Goal: Communication & Community: Participate in discussion

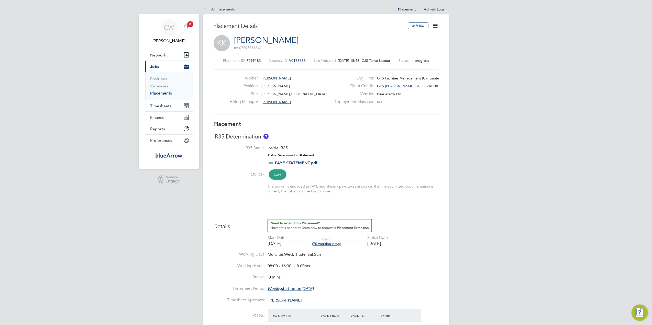
click at [190, 25] on span "8" at bounding box center [190, 24] width 6 height 6
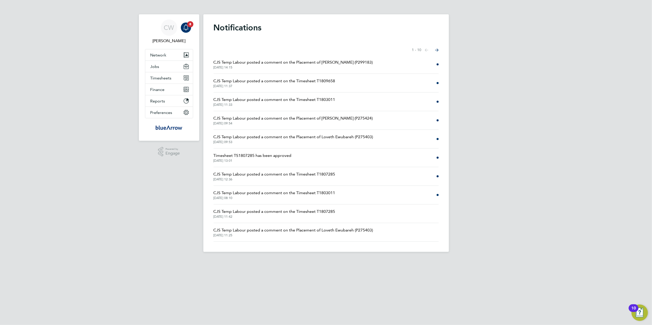
click at [337, 137] on span "CJS Temp Labour posted a comment on the Placement of Loveth Ewubareh (P275403)" at bounding box center [293, 137] width 160 height 6
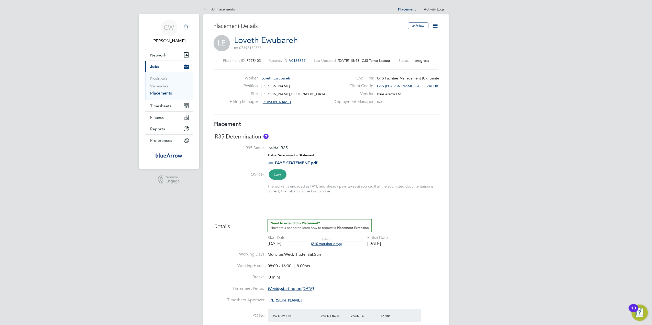
click at [186, 23] on div "Main navigation" at bounding box center [186, 27] width 10 height 10
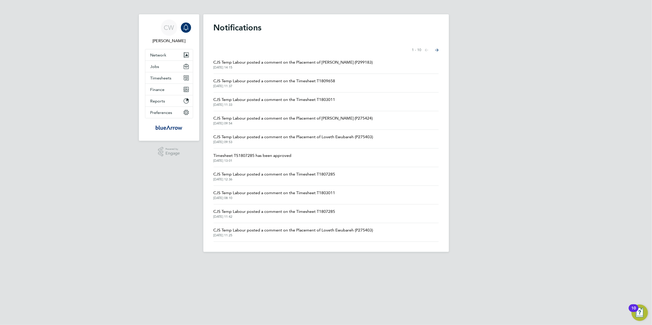
click at [283, 116] on span "CJS Temp Labour posted a comment on the Placement of [PERSON_NAME] (P275424)" at bounding box center [292, 118] width 159 height 6
click at [303, 98] on span "CJS Temp Labour posted a comment on the Timesheet T1803011" at bounding box center [274, 100] width 122 height 6
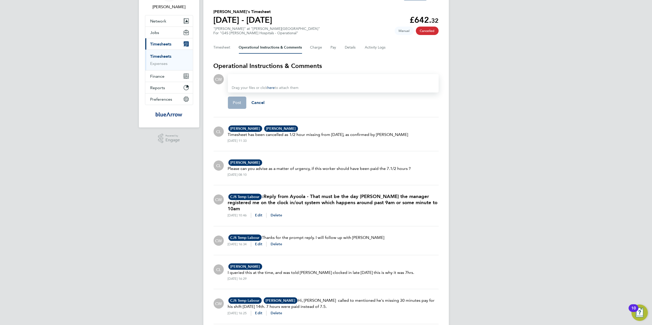
click at [248, 82] on div at bounding box center [333, 79] width 202 height 6
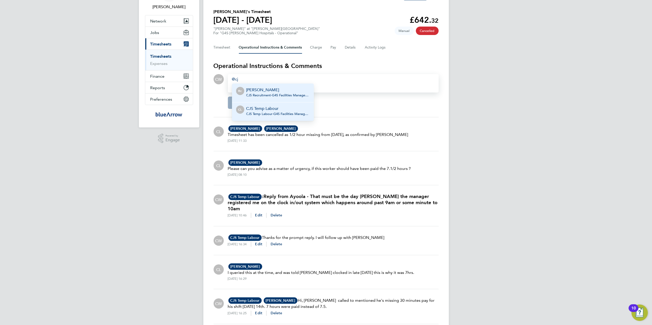
click at [263, 114] on span "CJS Temp Labour - G4S Facilities Management (Uk) Limited" at bounding box center [277, 114] width 63 height 4
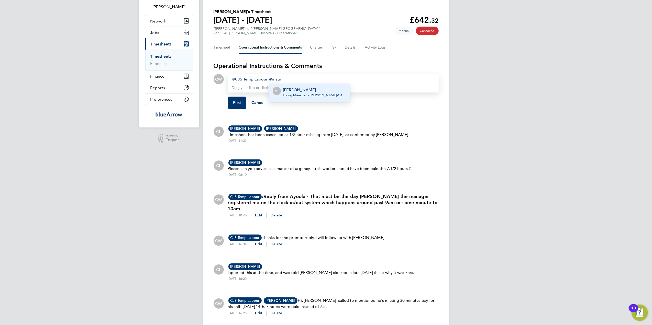
click at [306, 92] on p "[PERSON_NAME]" at bounding box center [314, 90] width 63 height 6
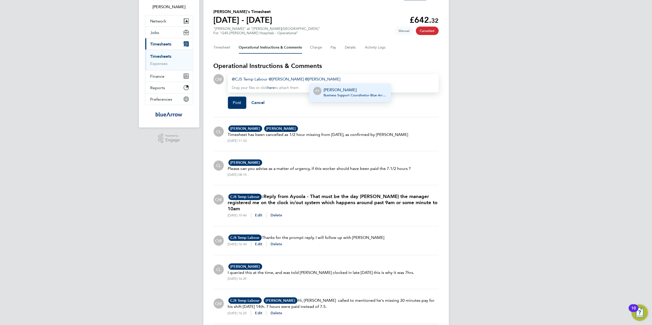
click at [339, 90] on p "[PERSON_NAME]" at bounding box center [354, 90] width 63 height 6
click at [235, 100] on span "Post" at bounding box center [237, 102] width 8 height 5
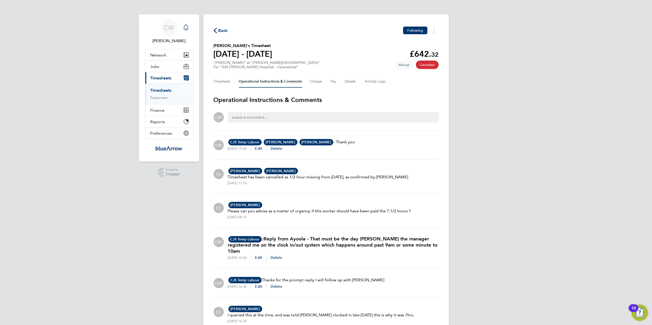
click at [189, 25] on icon "Main navigation" at bounding box center [186, 27] width 6 height 6
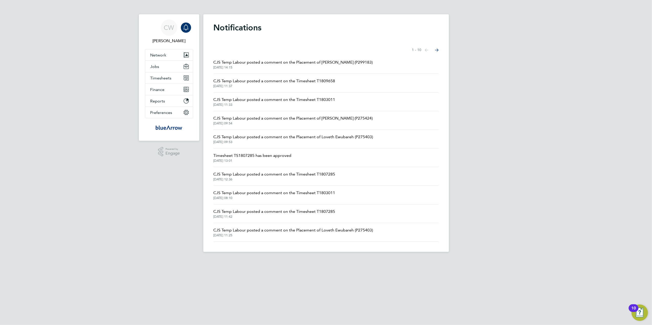
click at [187, 25] on icon "Main navigation" at bounding box center [186, 27] width 6 height 6
click at [185, 27] on icon "Main navigation" at bounding box center [186, 27] width 6 height 6
click at [185, 28] on icon "Main navigation" at bounding box center [186, 27] width 6 height 6
click at [172, 30] on span "CW" at bounding box center [169, 27] width 10 height 7
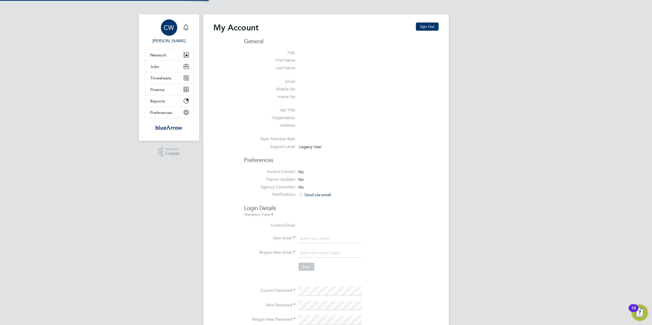
type input "[PERSON_NAME][EMAIL_ADDRESS][DOMAIN_NAME]"
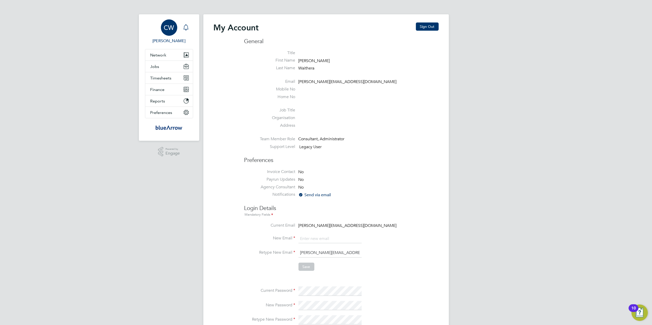
click at [185, 27] on icon "Main navigation" at bounding box center [186, 27] width 6 height 6
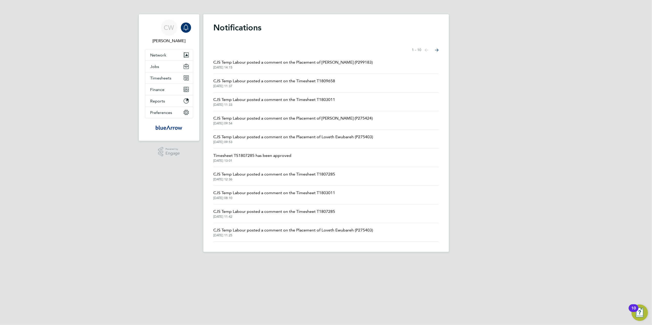
click at [288, 82] on span "CJS Temp Labour posted a comment on the Timesheet T1809658" at bounding box center [274, 81] width 122 height 6
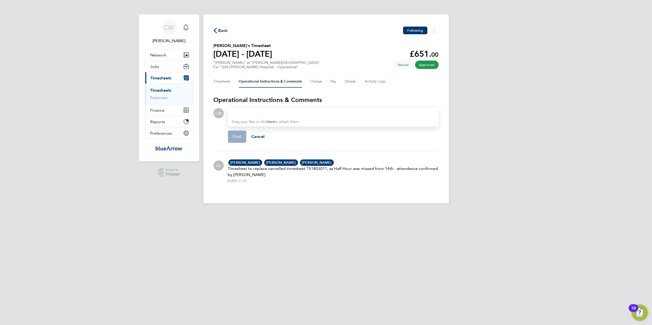
click at [187, 26] on icon "Main navigation" at bounding box center [186, 27] width 6 height 6
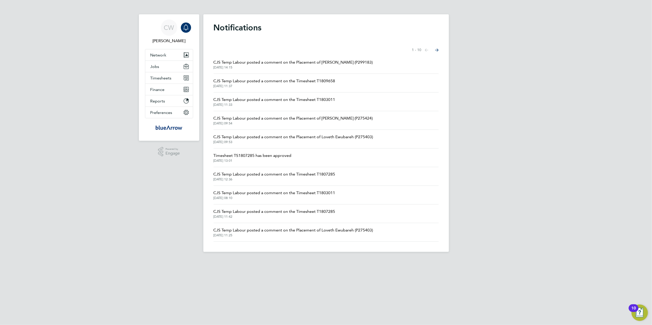
click at [289, 80] on span "CJS Temp Labour posted a comment on the Timesheet T1809658" at bounding box center [274, 81] width 122 height 6
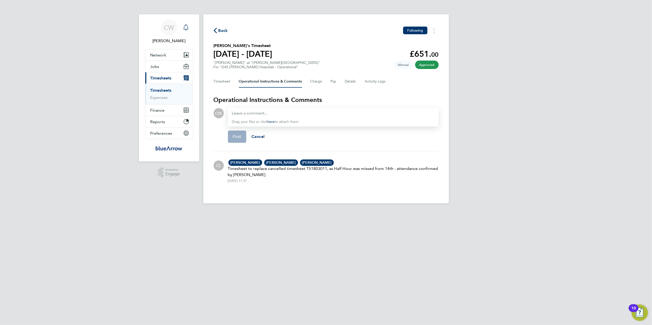
click at [186, 24] on div "Main navigation" at bounding box center [186, 27] width 10 height 10
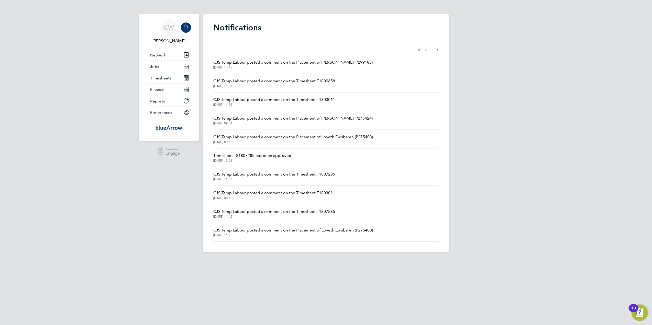
click at [276, 97] on span "CJS Temp Labour posted a comment on the Timesheet T1803011" at bounding box center [274, 100] width 122 height 6
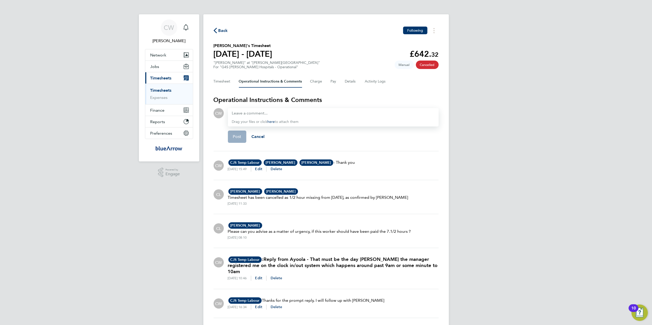
drag, startPoint x: 359, startPoint y: 164, endPoint x: 334, endPoint y: 161, distance: 25.2
click at [334, 161] on div "CW CJS Temp Labour CL CJS Temp Labour G4S Facilities Management (Uk) Limited [E…" at bounding box center [325, 165] width 225 height 20
drag, startPoint x: 334, startPoint y: 161, endPoint x: 340, endPoint y: 163, distance: 5.5
copy p "- Thank you"
click at [282, 169] on span "Delete" at bounding box center [276, 169] width 12 height 4
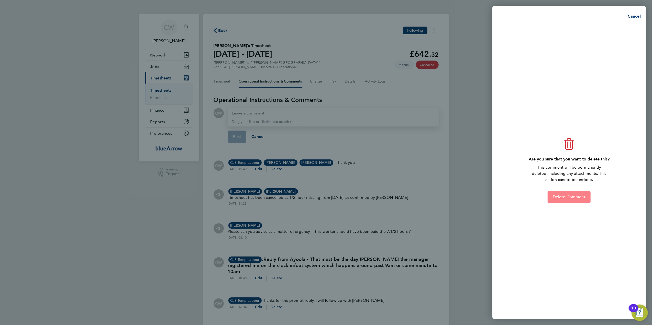
click at [555, 197] on span "Delete Comment" at bounding box center [568, 197] width 33 height 5
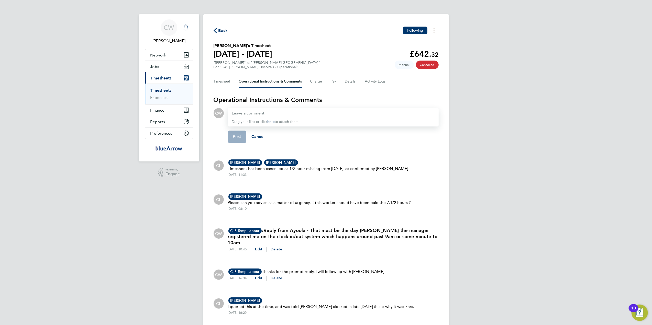
click at [184, 27] on icon "Main navigation" at bounding box center [186, 27] width 6 height 6
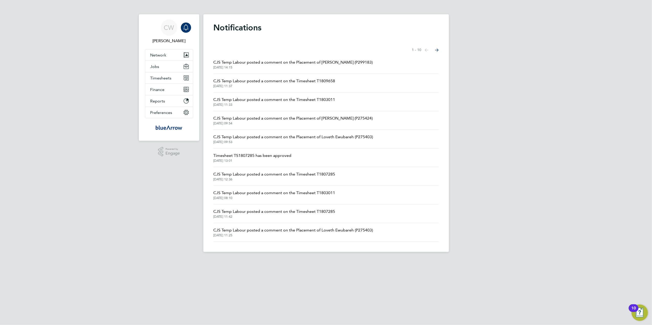
click at [292, 80] on span "CJS Temp Labour posted a comment on the Timesheet T1809658" at bounding box center [274, 81] width 122 height 6
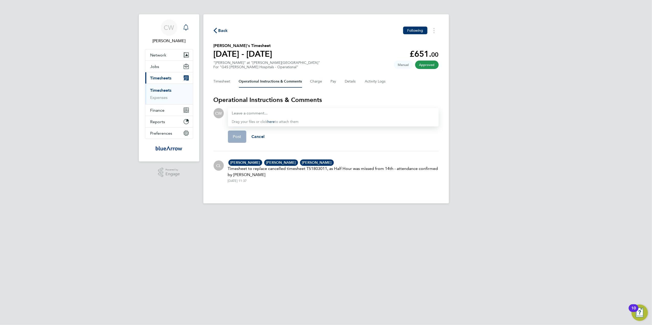
click at [188, 27] on icon "Main navigation" at bounding box center [186, 26] width 5 height 5
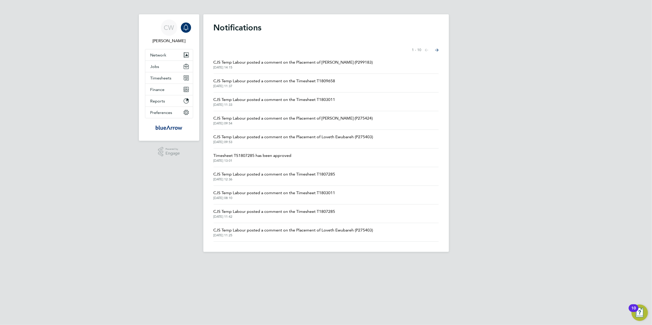
click at [231, 63] on span "CJS Temp Labour posted a comment on the Placement of [PERSON_NAME] (P299183)" at bounding box center [292, 62] width 159 height 6
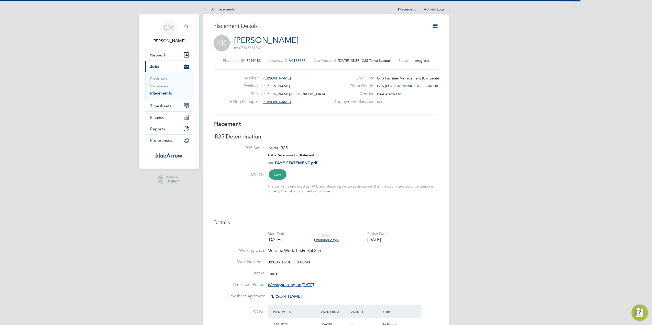
scroll to position [8, 101]
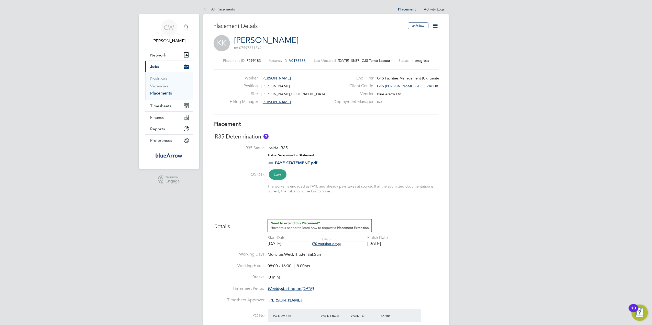
click at [188, 27] on icon "Main navigation" at bounding box center [186, 27] width 6 height 6
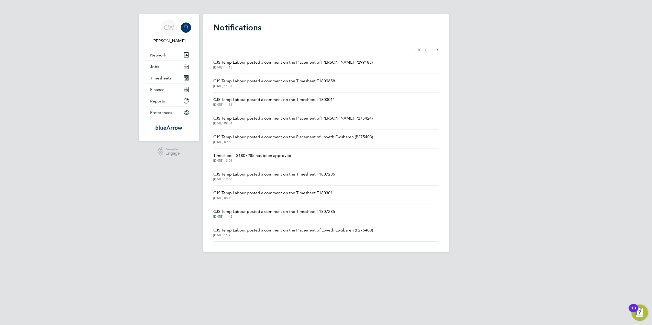
click at [262, 78] on span "CJS Temp Labour posted a comment on the Timesheet T1809658" at bounding box center [274, 81] width 122 height 6
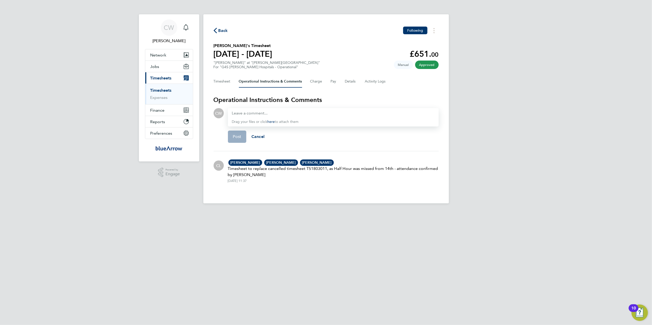
drag, startPoint x: 248, startPoint y: 118, endPoint x: 240, endPoint y: 111, distance: 10.4
click at [240, 111] on div at bounding box center [333, 113] width 202 height 6
paste div
drag, startPoint x: 254, startPoint y: 112, endPoint x: 233, endPoint y: 111, distance: 20.7
click at [233, 111] on span "- Thank you" at bounding box center [242, 113] width 21 height 5
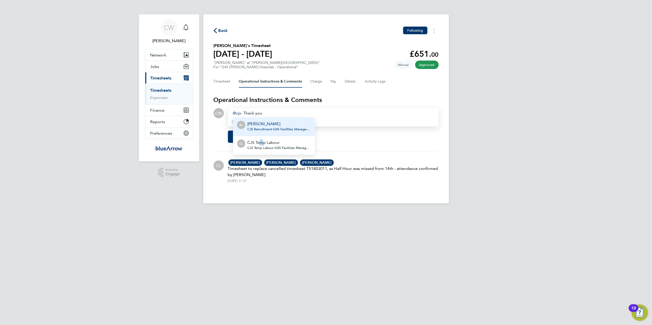
click at [259, 144] on p "CJS Temp Labour" at bounding box center [278, 143] width 63 height 6
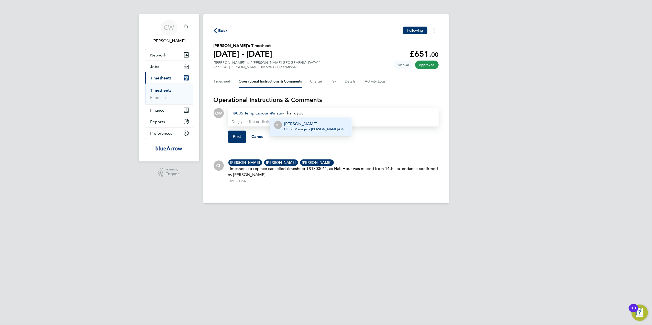
click at [299, 125] on p "[PERSON_NAME]" at bounding box center [315, 124] width 63 height 6
click at [335, 111] on div "CJS Temp Labour ​ [PERSON_NAME] ​ - Thank you" at bounding box center [333, 113] width 202 height 6
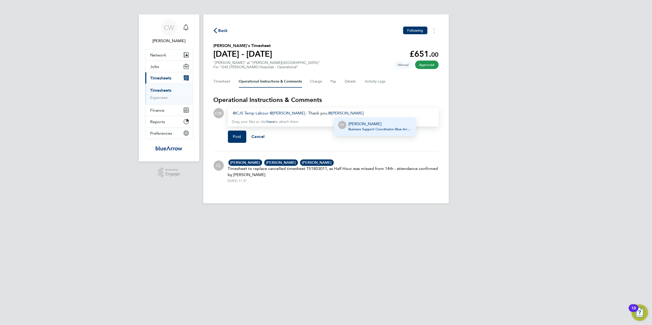
click at [371, 129] on span "Business Support Coordinator - Blue Arrow Ltd." at bounding box center [379, 129] width 63 height 4
click at [334, 112] on link "[PERSON_NAME]" at bounding box center [345, 113] width 35 height 5
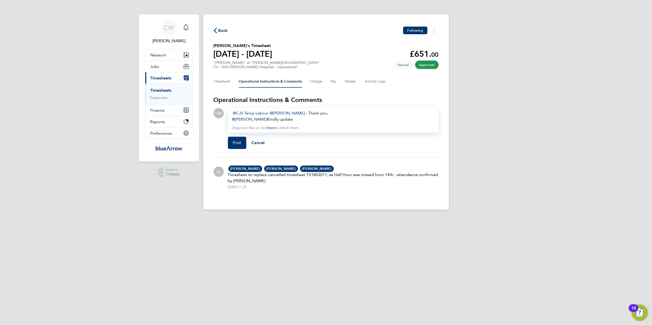
click at [328, 112] on span "CJS Temp Labour ​ [PERSON_NAME] ​ - Thank you." at bounding box center [280, 113] width 96 height 5
click at [234, 141] on span "Post" at bounding box center [237, 142] width 8 height 5
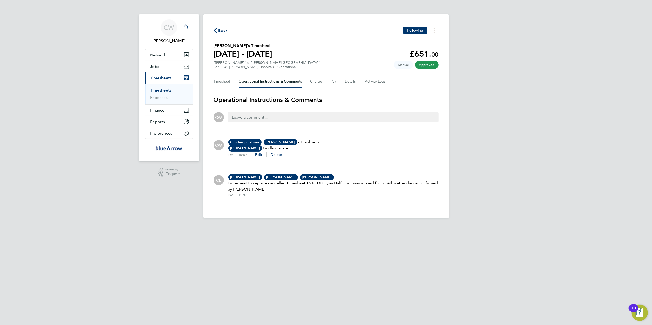
click at [187, 26] on icon "Main navigation" at bounding box center [186, 27] width 6 height 6
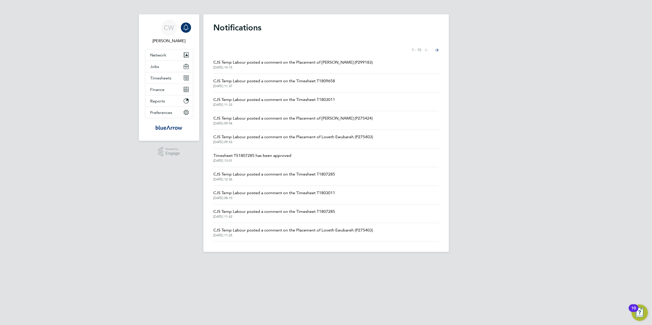
click at [276, 100] on span "CJS Temp Labour posted a comment on the Timesheet T1803011" at bounding box center [274, 100] width 122 height 6
